Goal: Navigation & Orientation: Find specific page/section

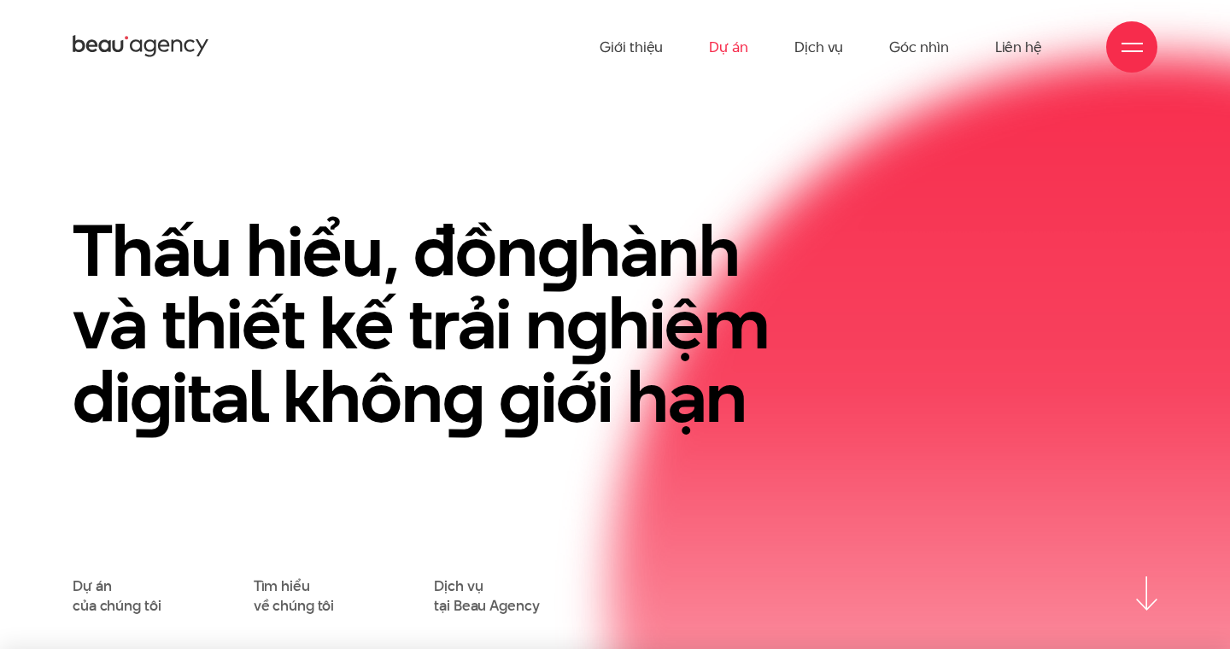
click at [735, 50] on link "Dự án" at bounding box center [728, 47] width 39 height 94
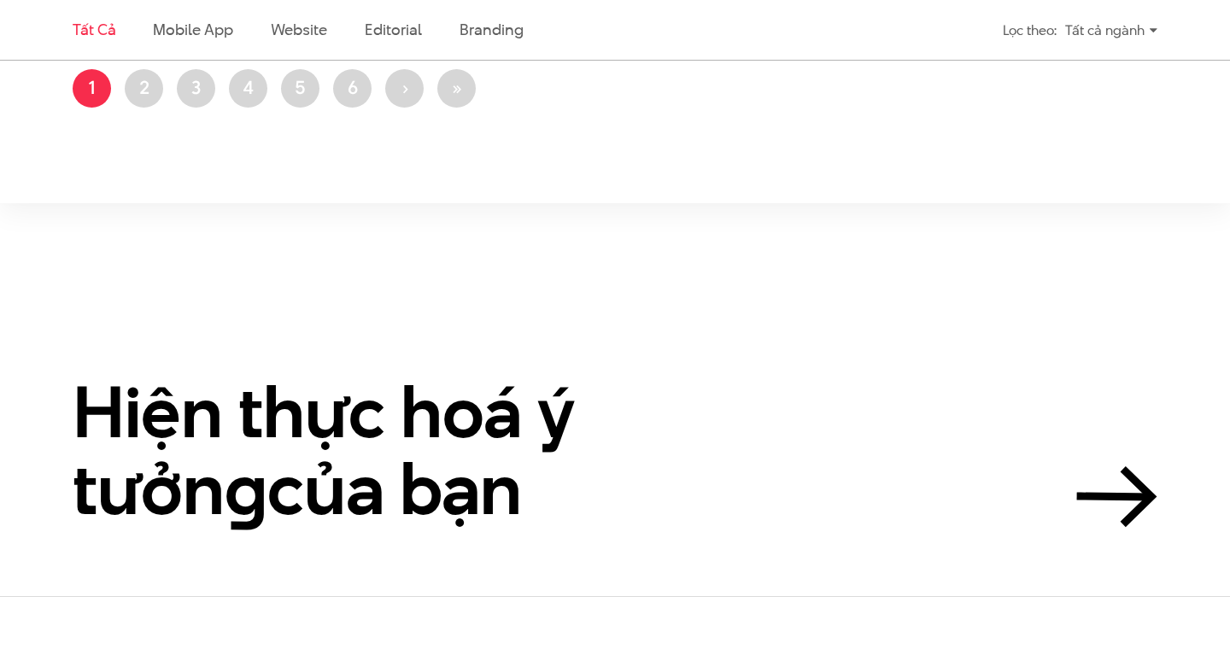
scroll to position [3205, 0]
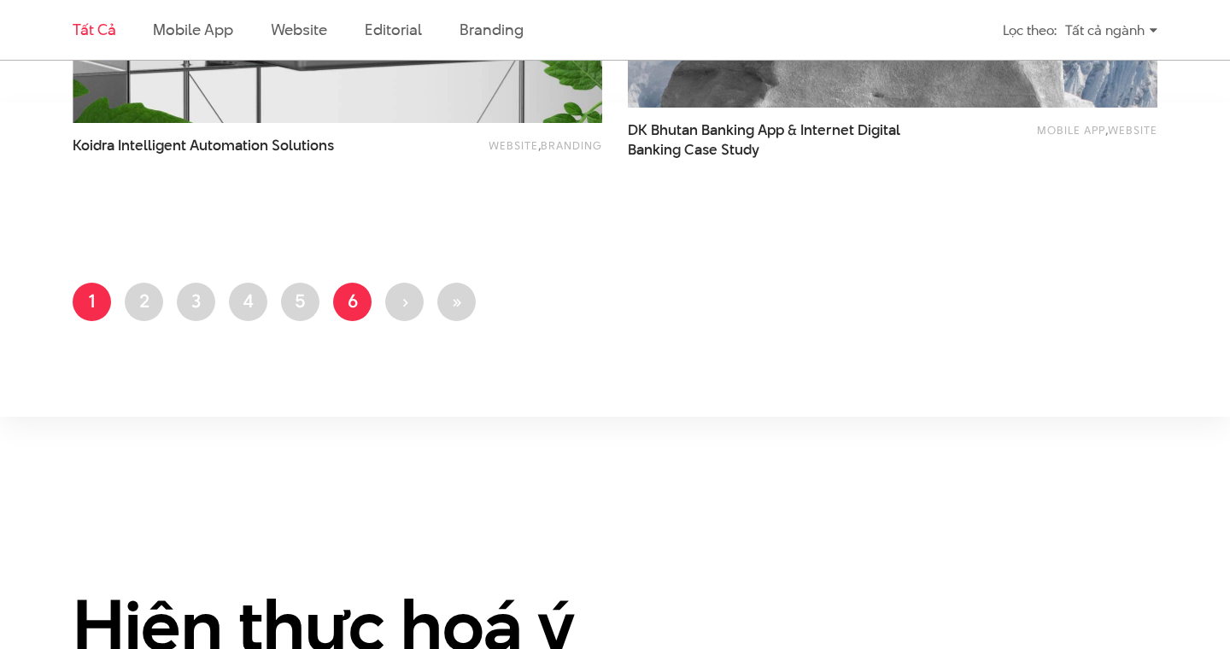
click at [361, 311] on link "Trang 6" at bounding box center [352, 302] width 38 height 38
